Goal: Task Accomplishment & Management: Complete application form

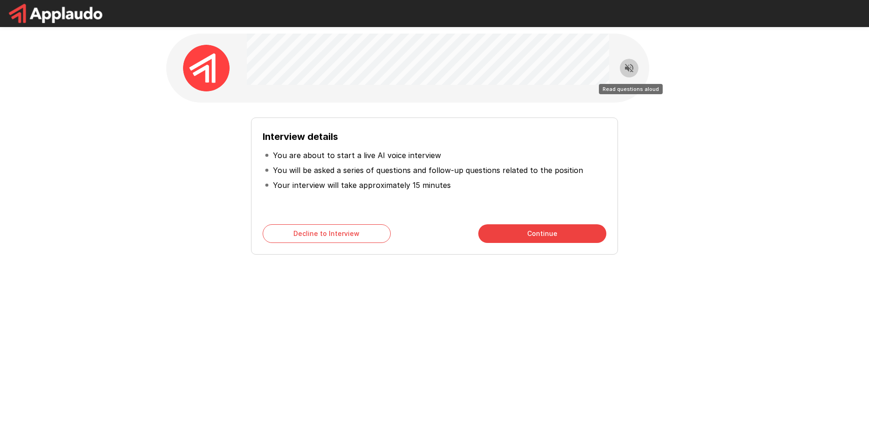
click at [625, 67] on icon "Read questions aloud" at bounding box center [629, 67] width 11 height 11
click at [525, 331] on div "Interview details You are about to start a live AI voice interview You will be …" at bounding box center [434, 166] width 559 height 333
click at [540, 238] on button "Continue" at bounding box center [542, 233] width 128 height 19
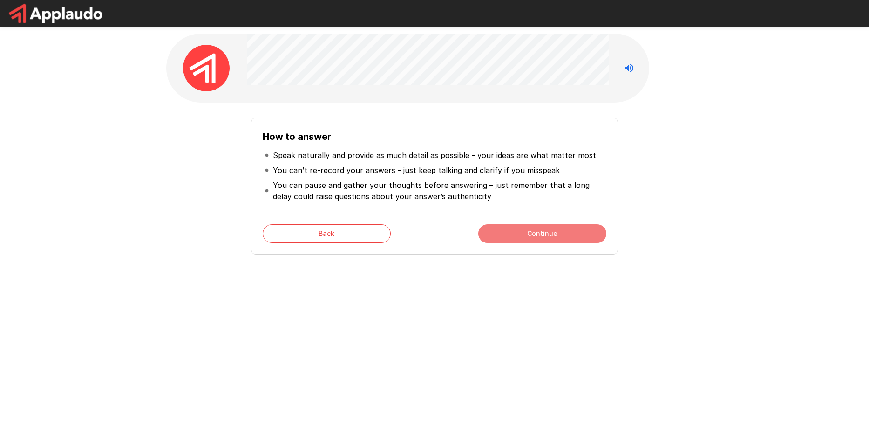
click at [545, 236] on button "Continue" at bounding box center [542, 233] width 128 height 19
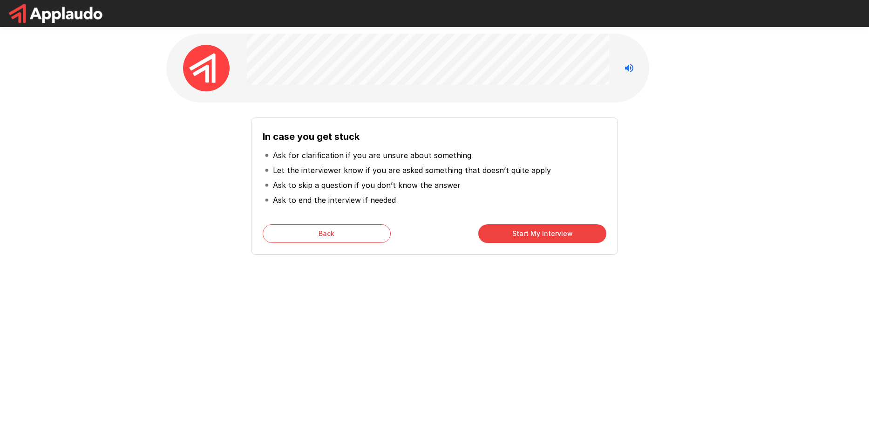
click at [553, 234] on button "Start My Interview" at bounding box center [542, 233] width 128 height 19
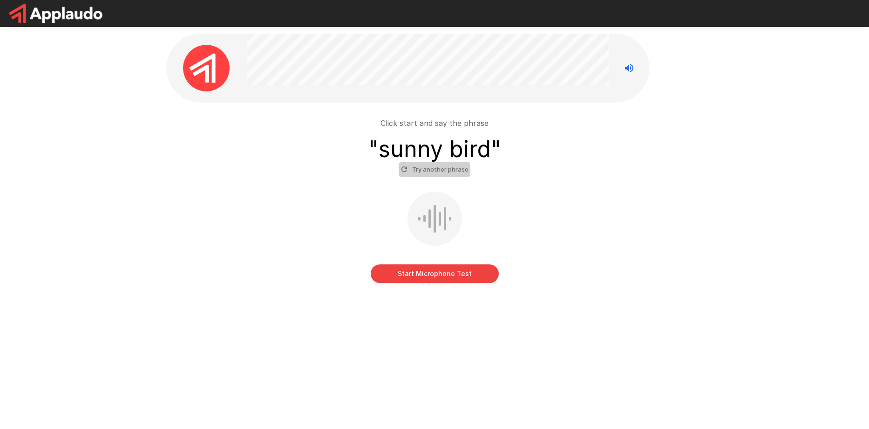
click at [429, 170] on button "Try another phrase" at bounding box center [435, 169] width 72 height 14
click at [429, 215] on div at bounding box center [430, 218] width 2 height 19
click at [442, 275] on button "Start Microphone Test" at bounding box center [435, 273] width 128 height 19
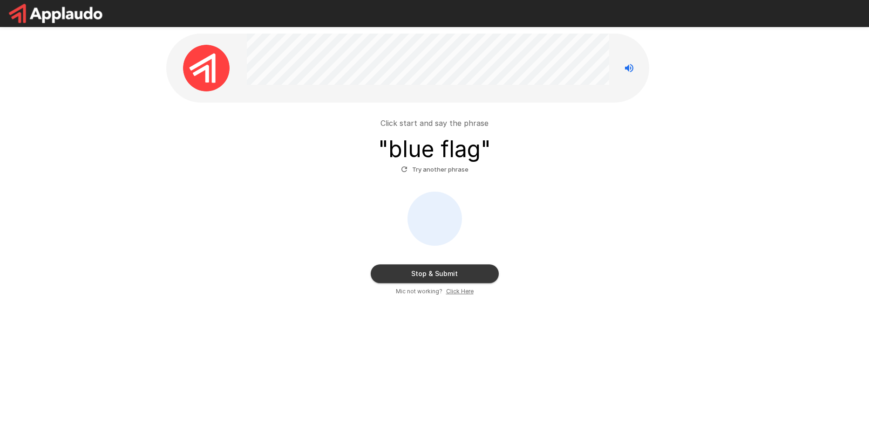
click at [442, 275] on button "Stop & Submit" at bounding box center [435, 273] width 128 height 19
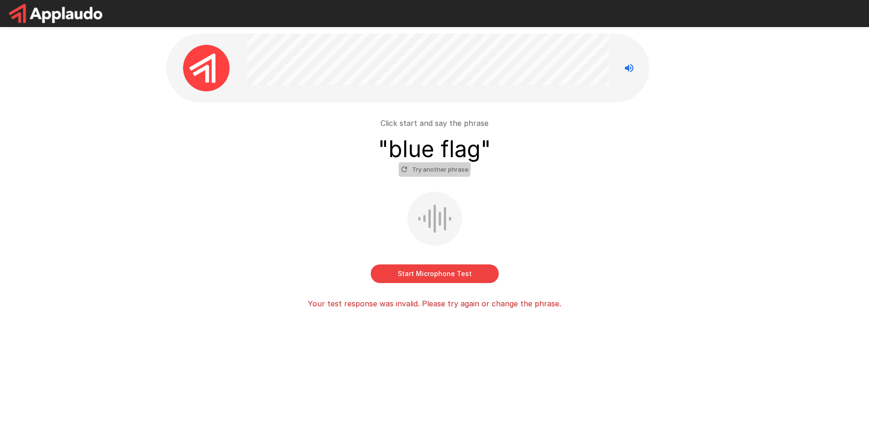
click at [427, 167] on button "Try another phrase" at bounding box center [435, 169] width 72 height 14
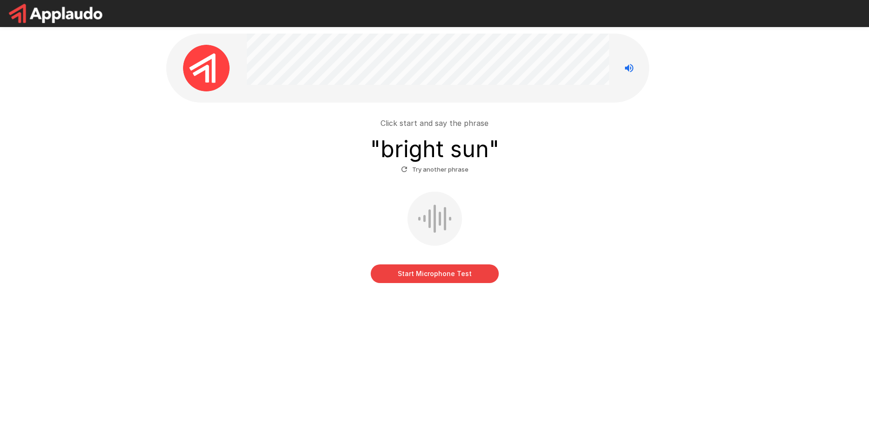
click at [441, 167] on button "Try another phrase" at bounding box center [435, 169] width 72 height 14
click at [442, 169] on button "Try another phrase" at bounding box center [435, 169] width 72 height 14
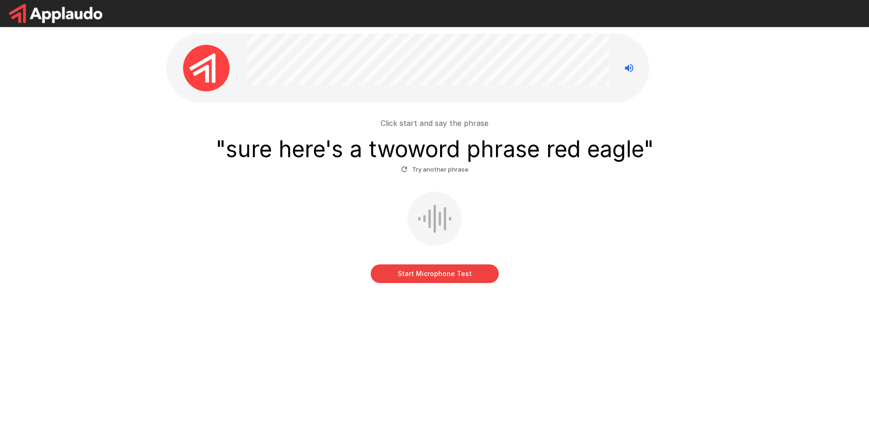
click at [442, 169] on button "Try another phrase" at bounding box center [435, 169] width 72 height 14
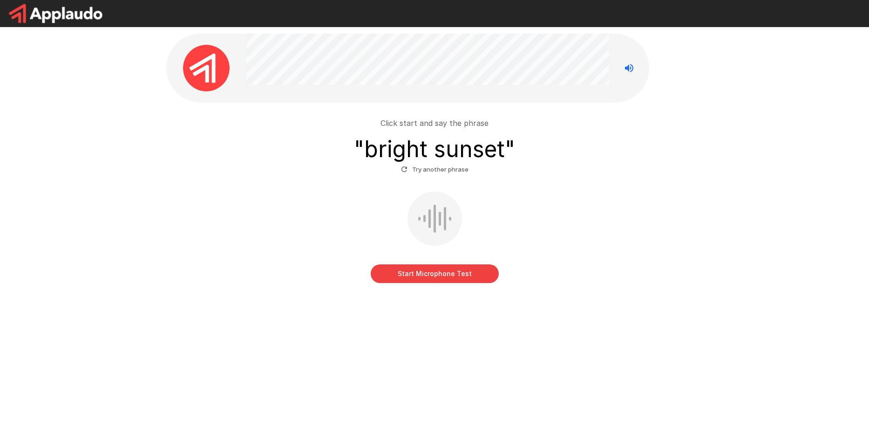
click at [442, 169] on button "Try another phrase" at bounding box center [435, 169] width 72 height 14
click at [448, 274] on button "Start Microphone Test" at bounding box center [435, 273] width 128 height 19
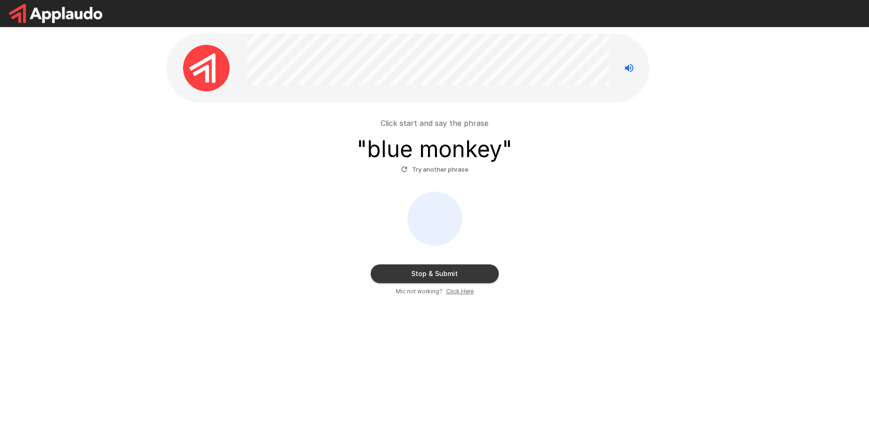
click at [448, 273] on button "Stop & Submit" at bounding box center [435, 273] width 128 height 19
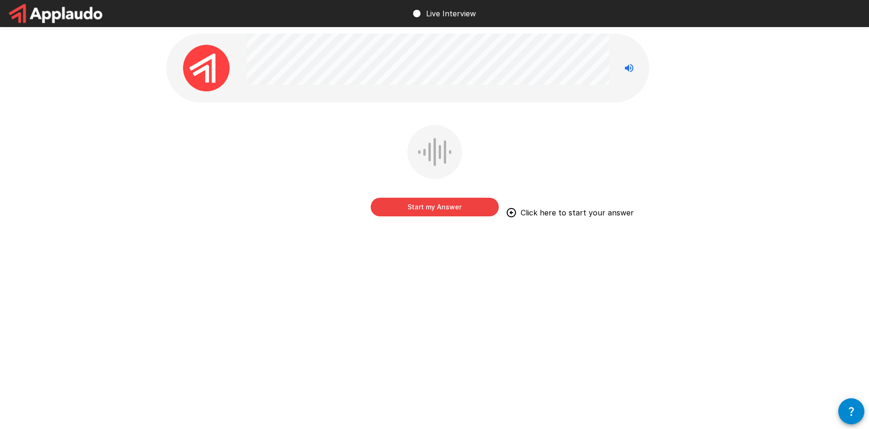
click at [440, 207] on button "Start my Answer" at bounding box center [435, 206] width 128 height 19
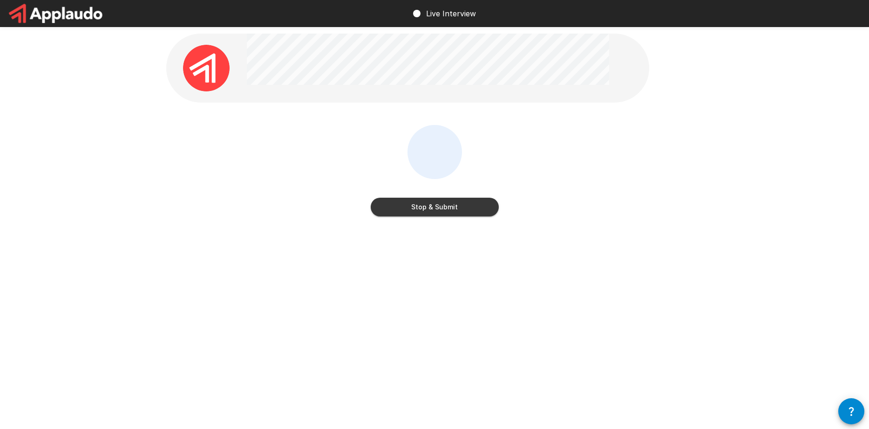
click at [441, 210] on button "Stop & Submit" at bounding box center [435, 206] width 128 height 19
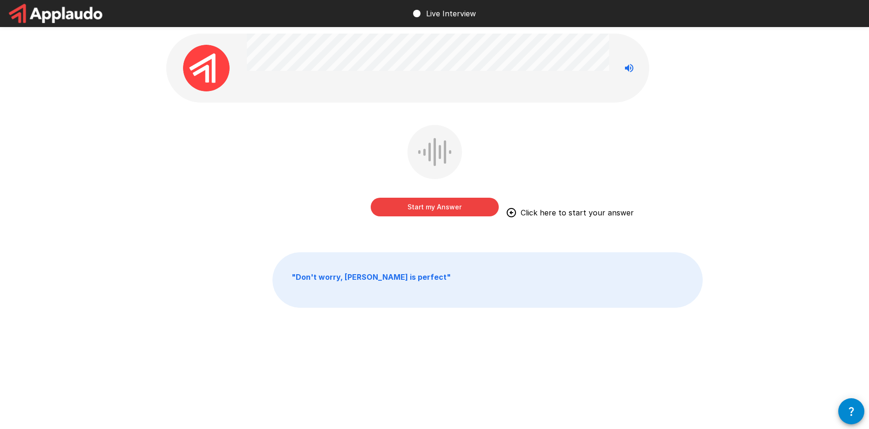
click at [443, 209] on button "Start my Answer" at bounding box center [435, 206] width 128 height 19
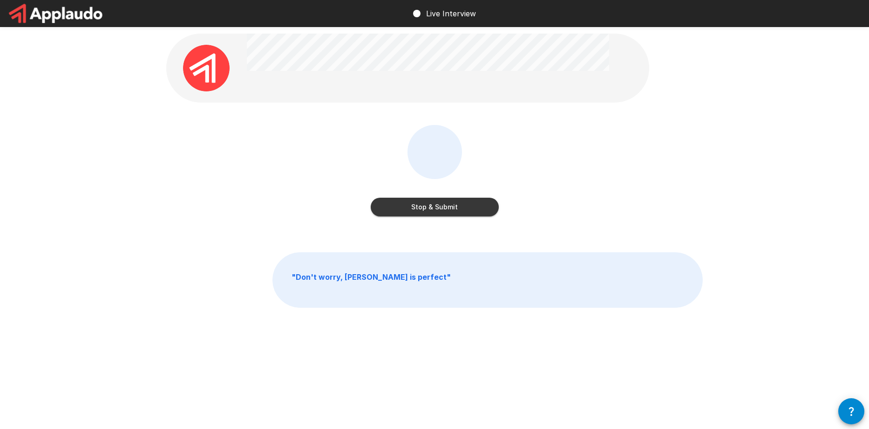
click at [450, 211] on button "Stop & Submit" at bounding box center [435, 206] width 128 height 19
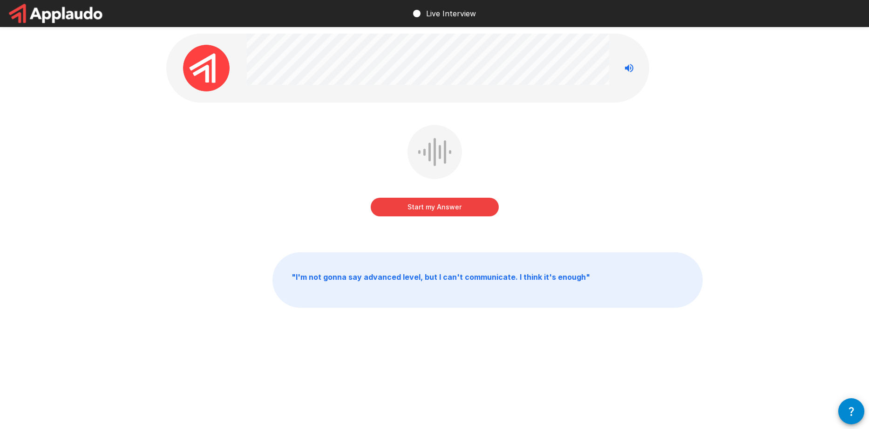
click at [457, 211] on button "Start my Answer" at bounding box center [435, 206] width 128 height 19
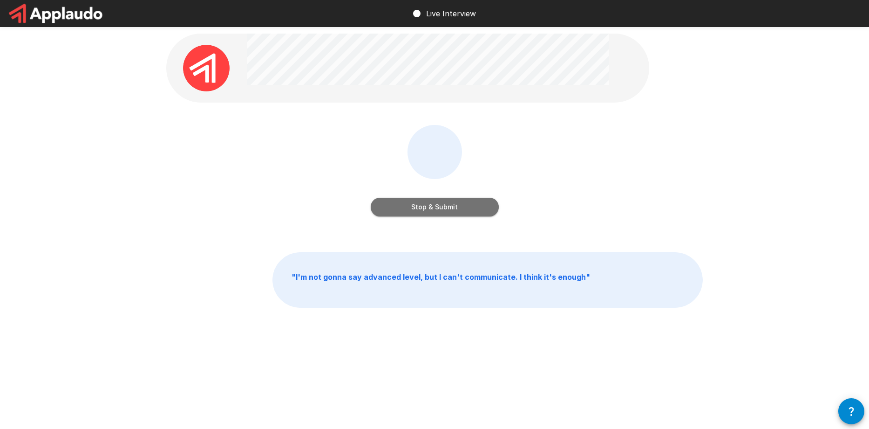
click at [448, 211] on button "Stop & Submit" at bounding box center [435, 206] width 128 height 19
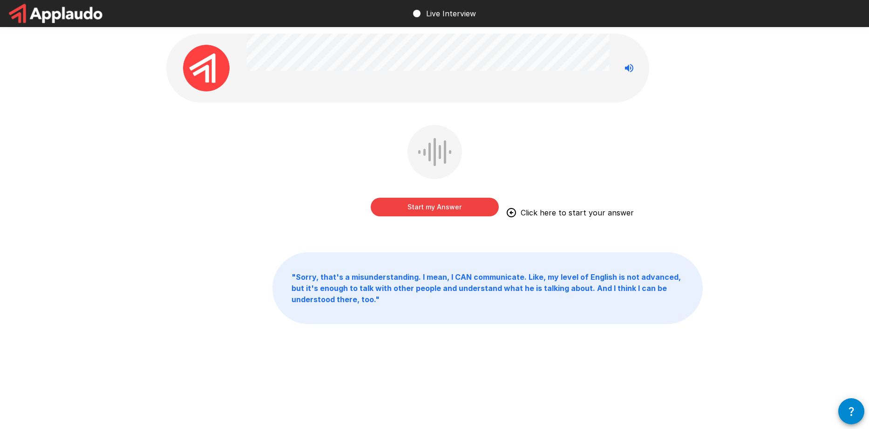
click at [465, 205] on button "Start my Answer" at bounding box center [435, 206] width 128 height 19
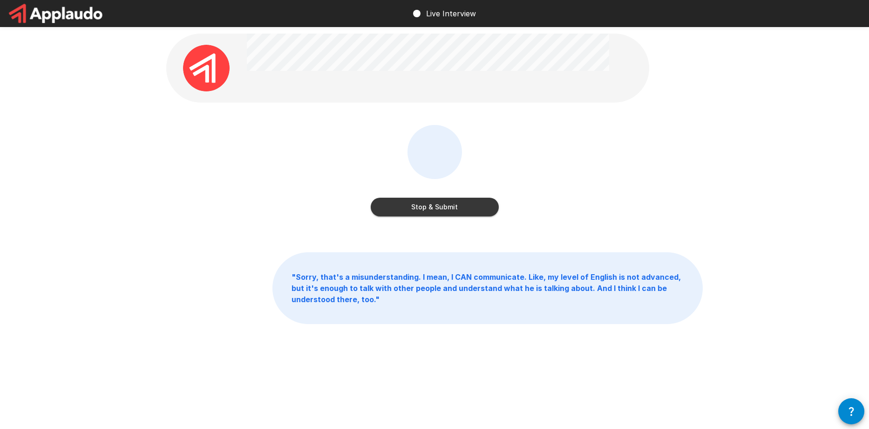
click at [448, 206] on button "Stop & Submit" at bounding box center [435, 206] width 128 height 19
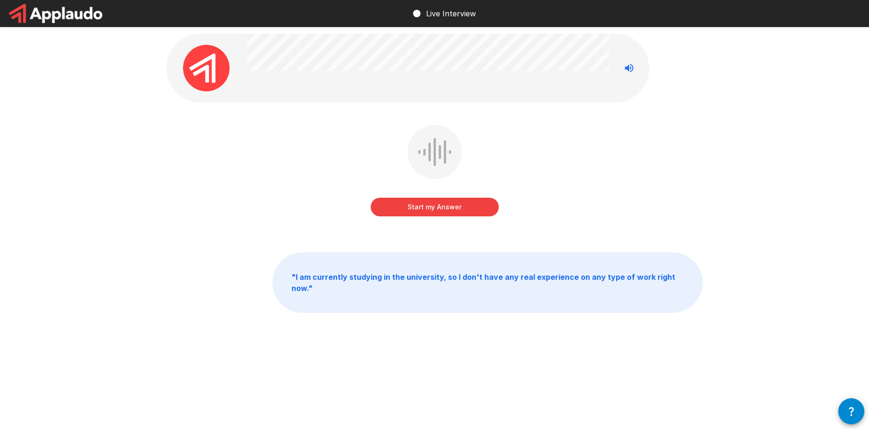
click at [461, 209] on button "Start my Answer" at bounding box center [435, 206] width 128 height 19
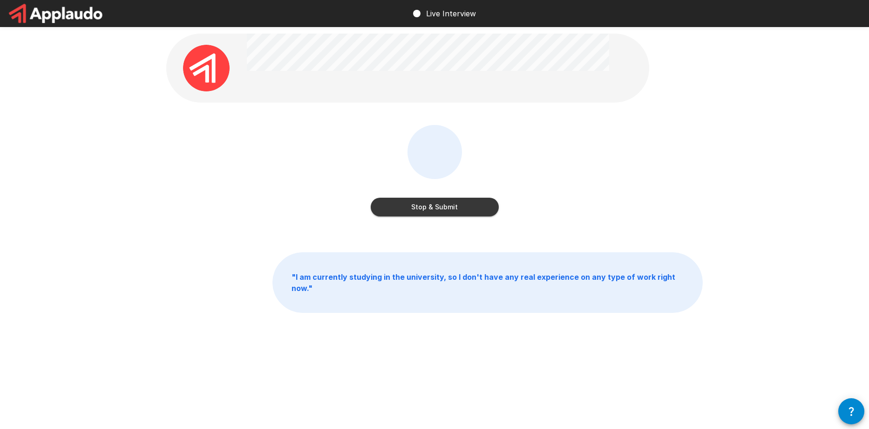
click at [476, 209] on button "Stop & Submit" at bounding box center [435, 206] width 128 height 19
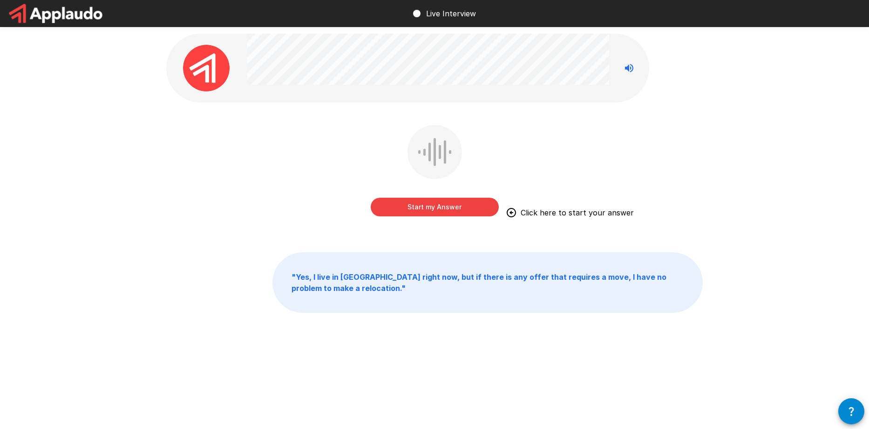
click at [469, 207] on button "Start my Answer" at bounding box center [435, 206] width 128 height 19
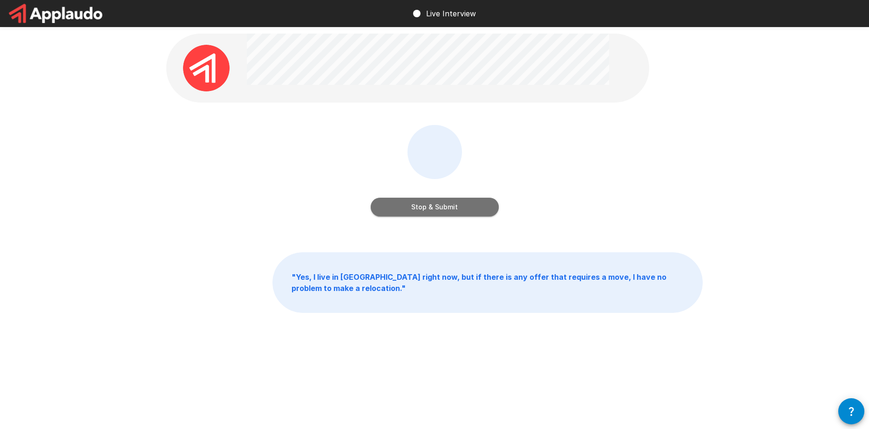
click at [474, 207] on button "Stop & Submit" at bounding box center [435, 206] width 128 height 19
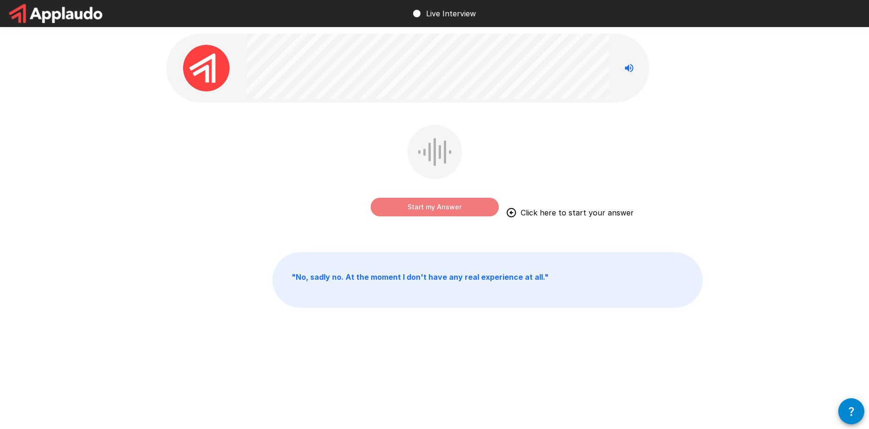
click at [470, 205] on button "Start my Answer" at bounding box center [435, 206] width 128 height 19
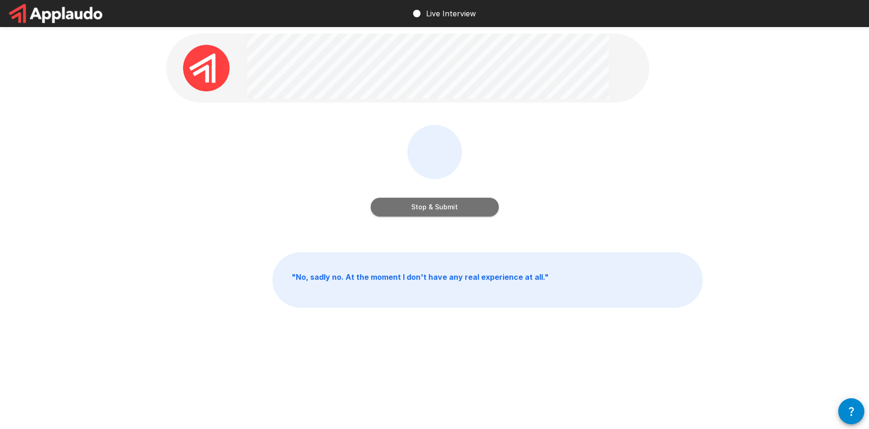
click at [431, 206] on button "Stop & Submit" at bounding box center [435, 206] width 128 height 19
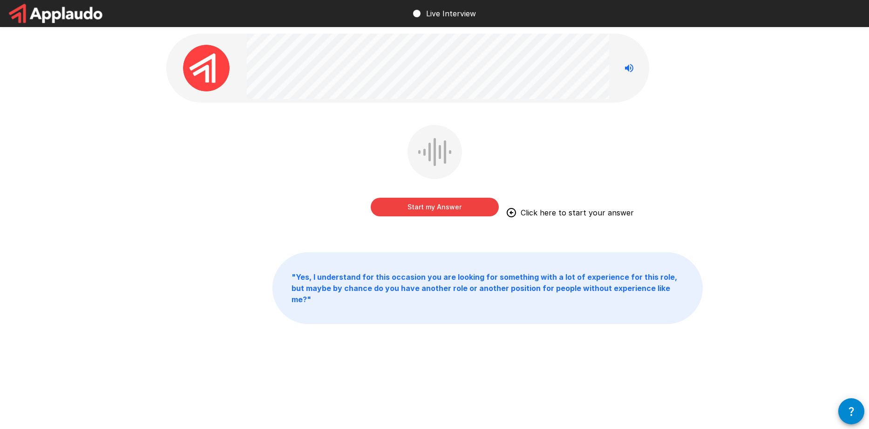
click at [451, 208] on button "Start my Answer" at bounding box center [435, 206] width 128 height 19
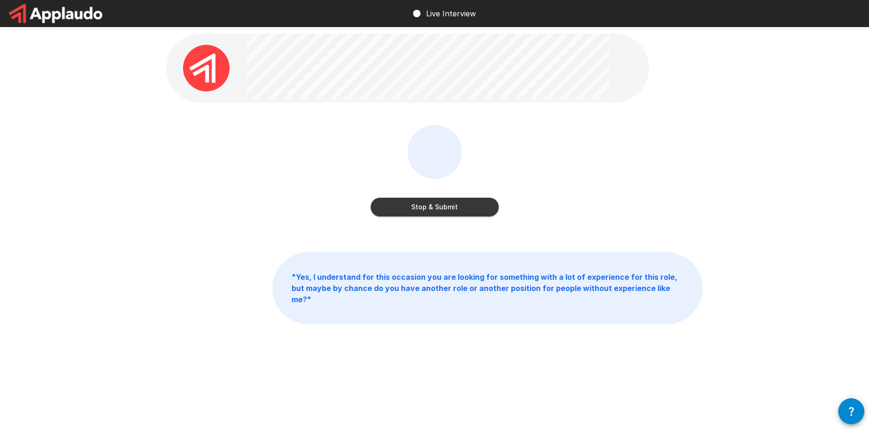
click at [460, 211] on button "Stop & Submit" at bounding box center [435, 206] width 128 height 19
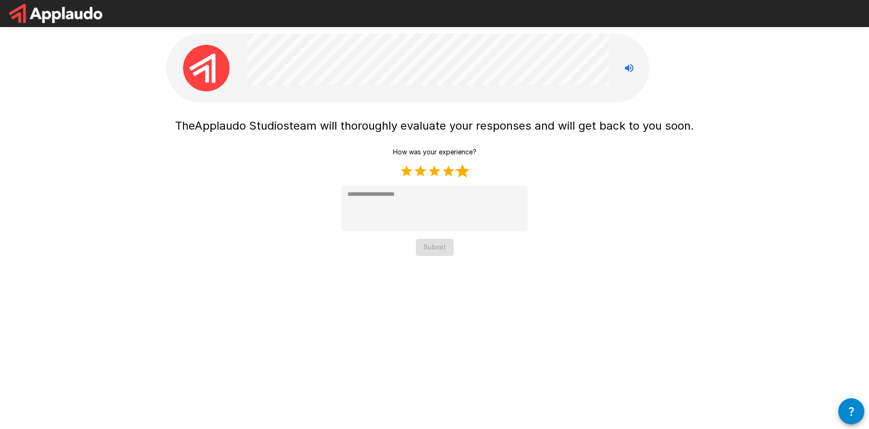
click at [463, 173] on label "5 Stars" at bounding box center [463, 171] width 14 height 14
type textarea "*"
click at [442, 251] on button "Submit" at bounding box center [435, 246] width 38 height 17
